Goal: Task Accomplishment & Management: Manage account settings

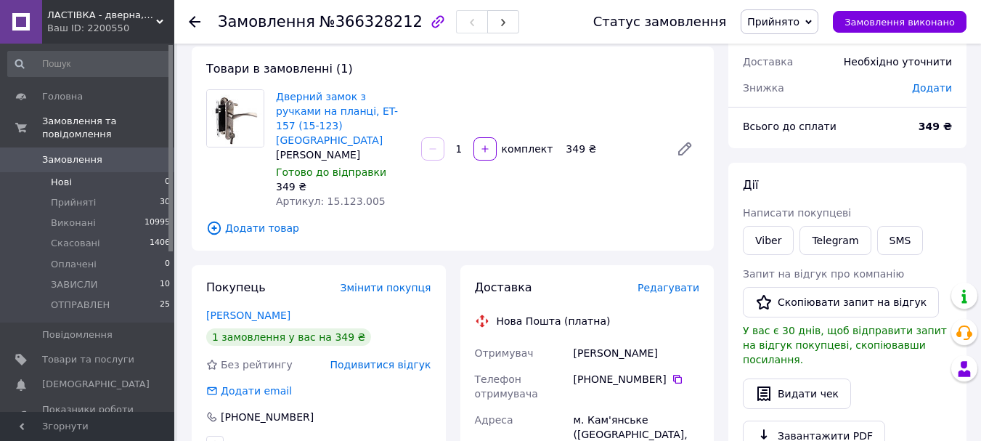
scroll to position [73, 0]
click at [63, 147] on link "Замовлення 0" at bounding box center [89, 159] width 179 height 25
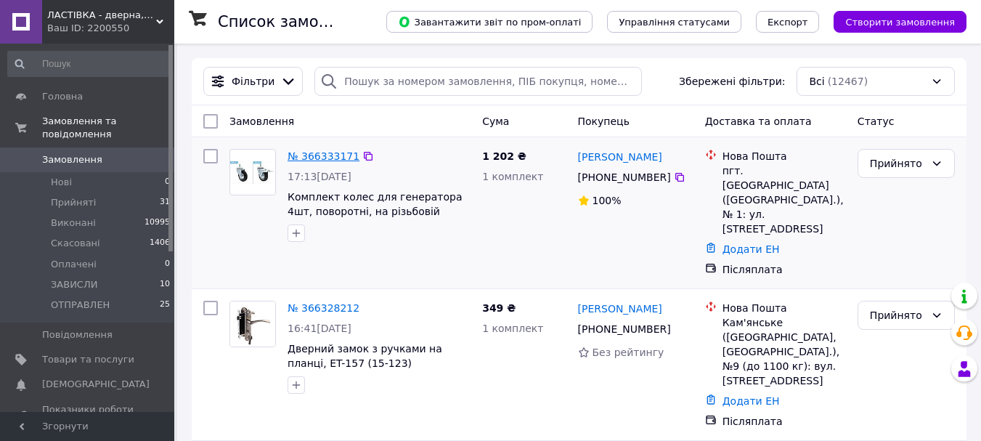
click at [316, 152] on link "№ 366333171" at bounding box center [324, 156] width 72 height 12
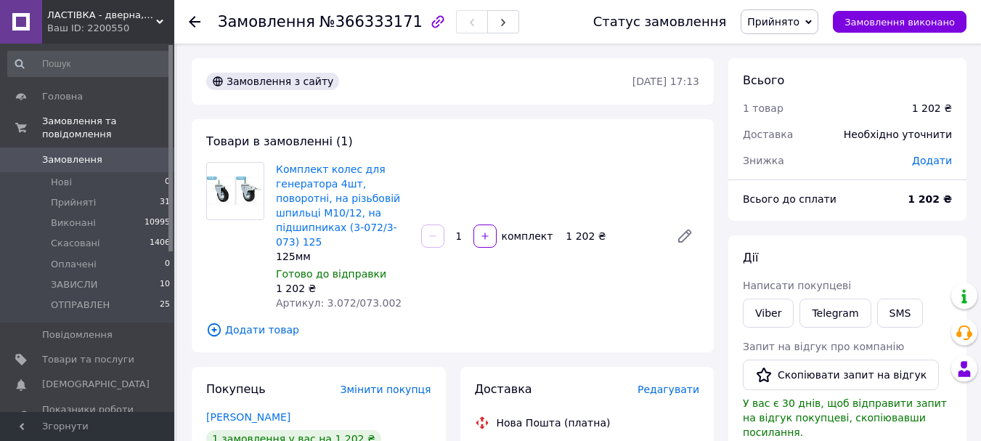
click at [679, 384] on span "Редагувати" at bounding box center [669, 390] width 62 height 12
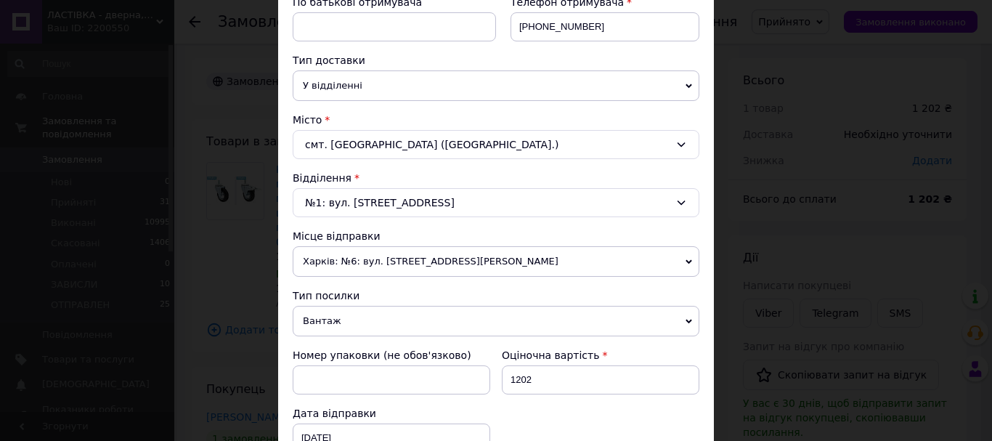
scroll to position [654, 0]
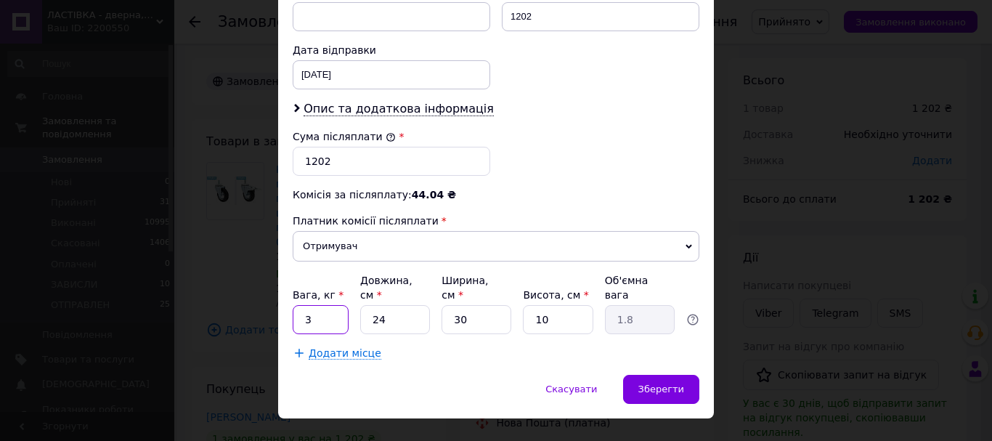
click at [339, 305] on input "3" at bounding box center [321, 319] width 56 height 29
type input "4"
click at [657, 384] on span "Зберегти" at bounding box center [662, 389] width 46 height 11
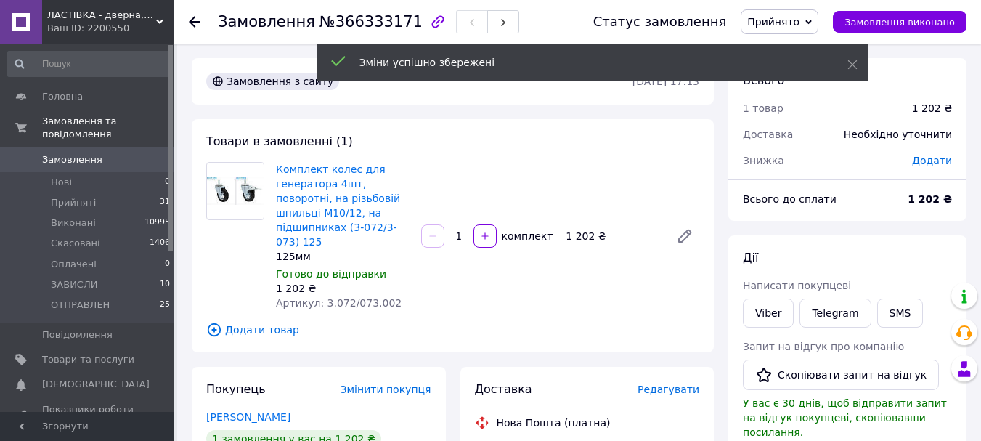
click at [660, 384] on span "Редагувати" at bounding box center [669, 390] width 62 height 12
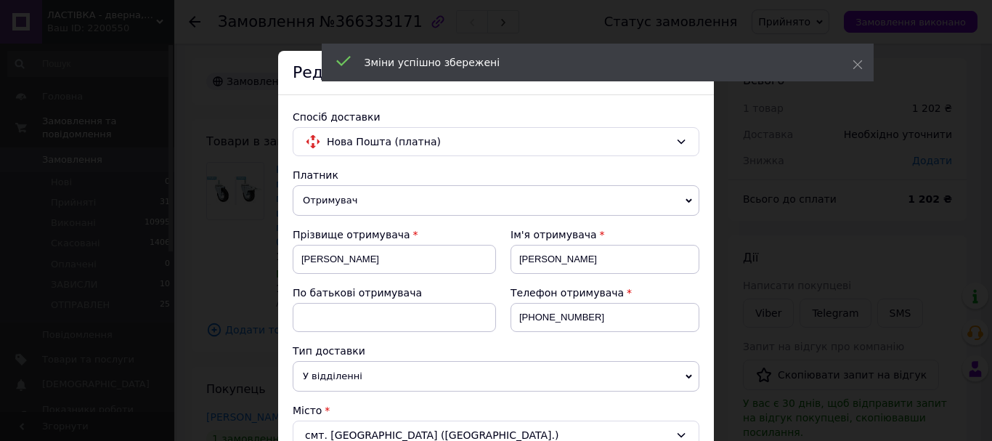
scroll to position [363, 0]
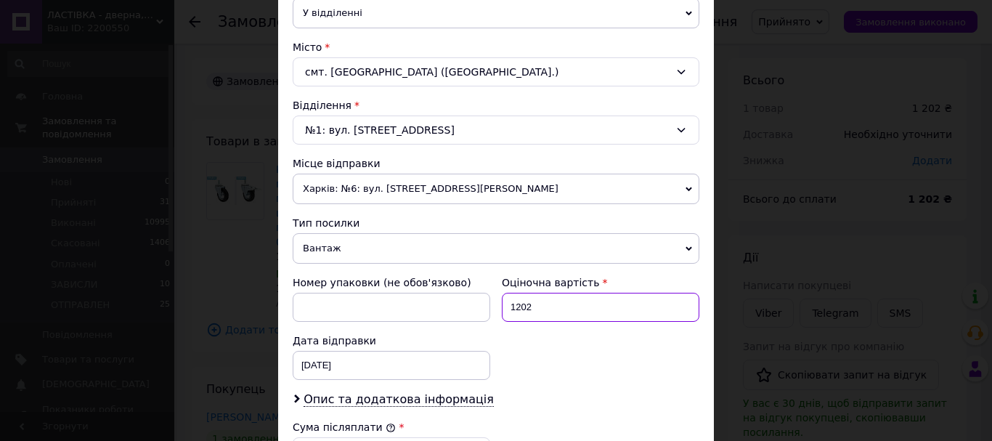
click at [639, 320] on input "1202" at bounding box center [601, 307] width 198 height 29
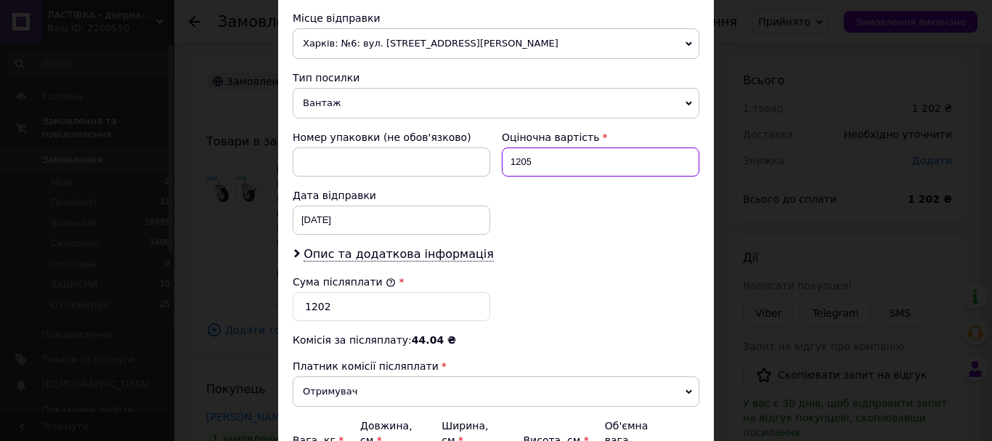
type input "1205"
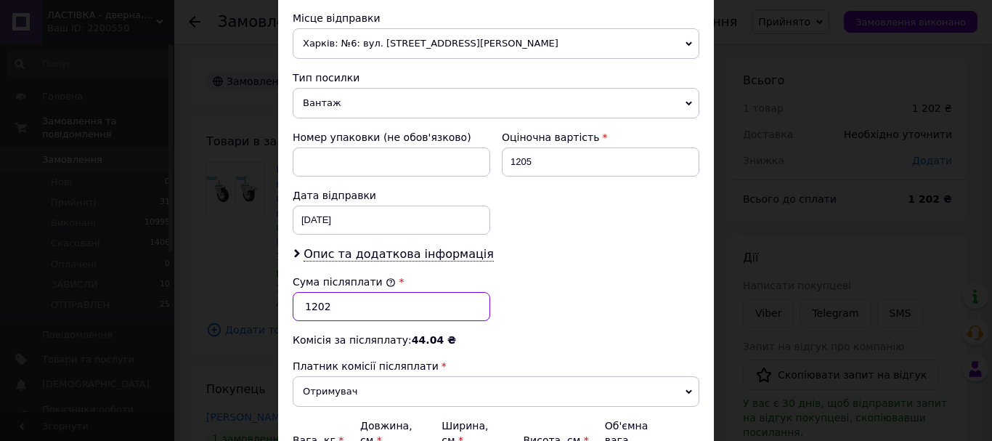
click at [456, 312] on input "1202" at bounding box center [392, 306] width 198 height 29
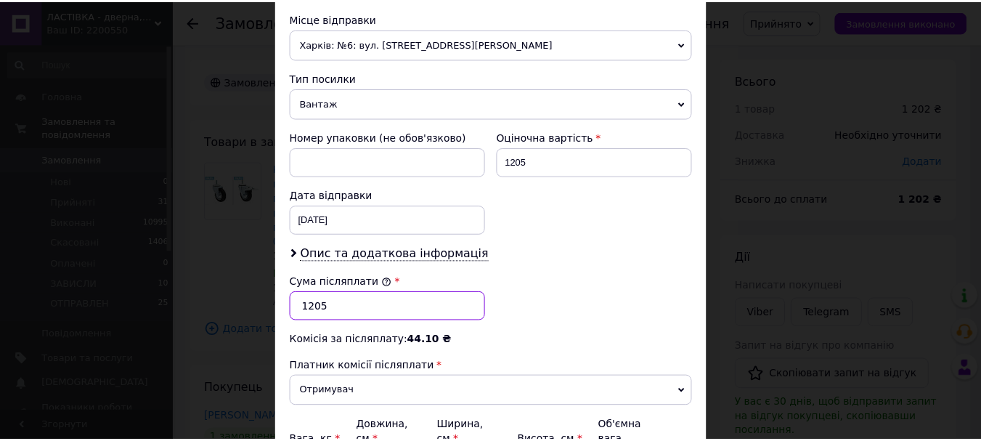
scroll to position [668, 0]
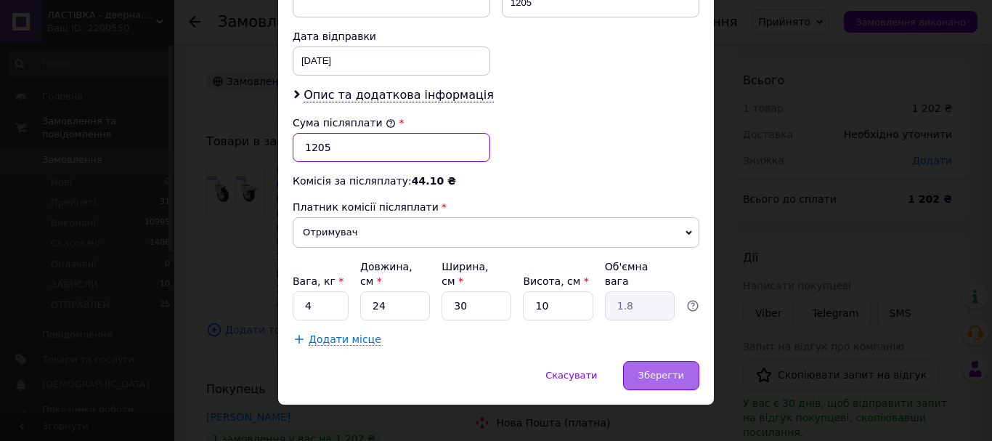
type input "1205"
click at [665, 370] on span "Зберегти" at bounding box center [662, 375] width 46 height 11
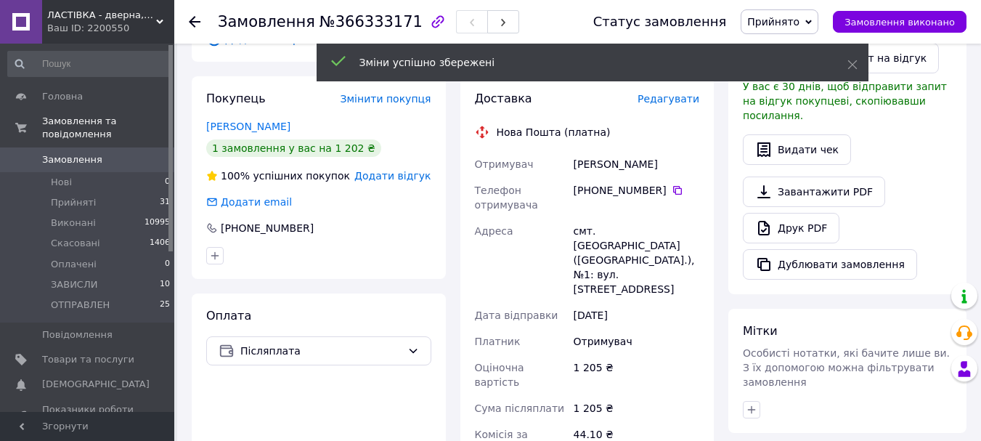
scroll to position [581, 0]
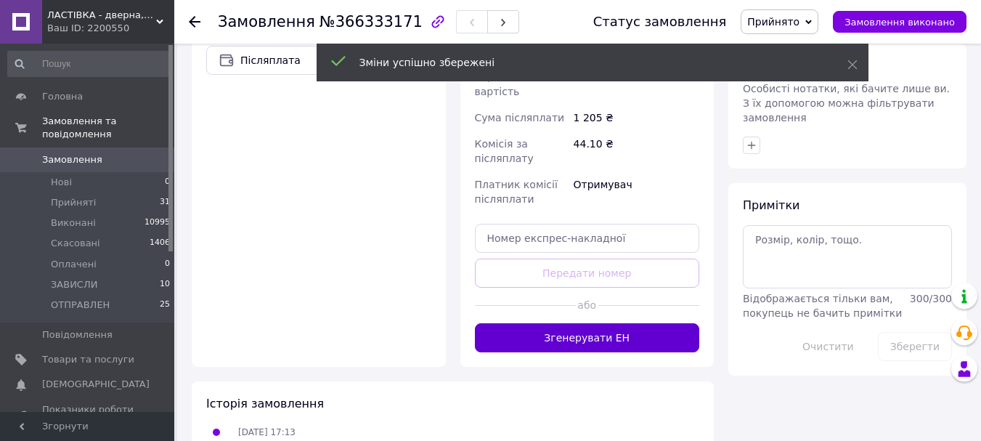
click at [566, 323] on button "Згенерувати ЕН" at bounding box center [587, 337] width 225 height 29
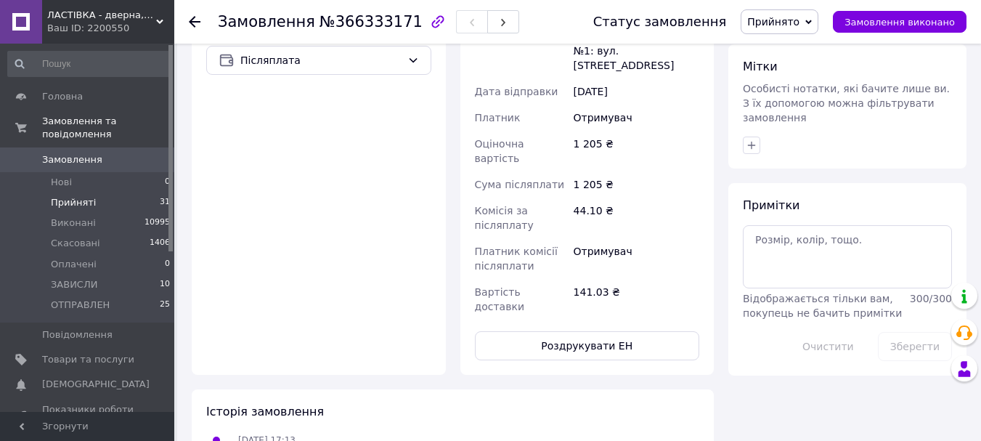
click at [73, 196] on span "Прийняті" at bounding box center [73, 202] width 45 height 13
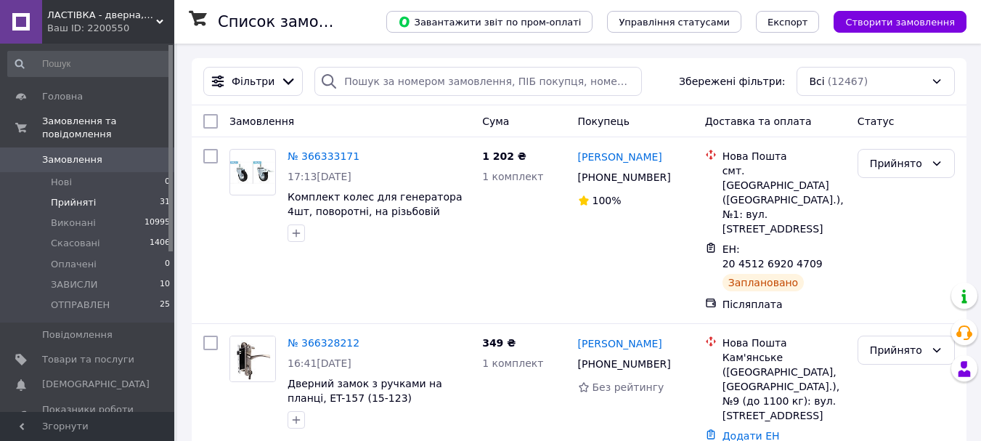
click at [70, 196] on span "Прийняті" at bounding box center [73, 202] width 45 height 13
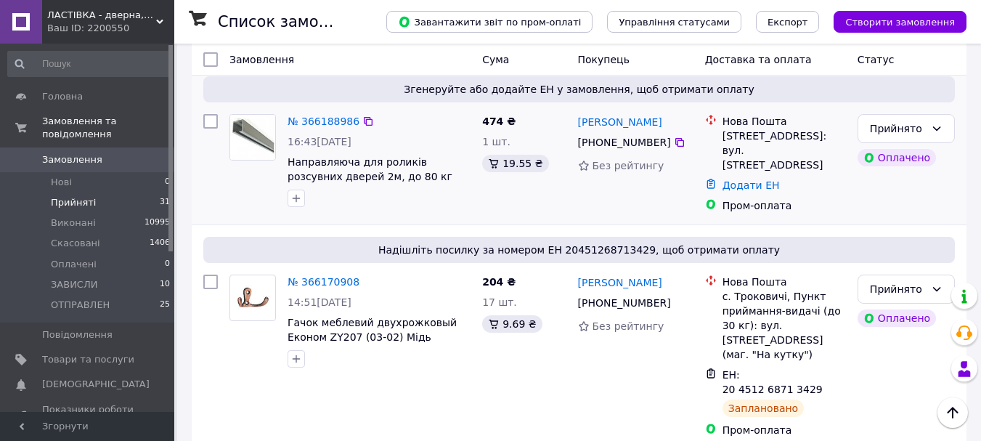
scroll to position [2397, 0]
